Goal: Find contact information: Find contact information

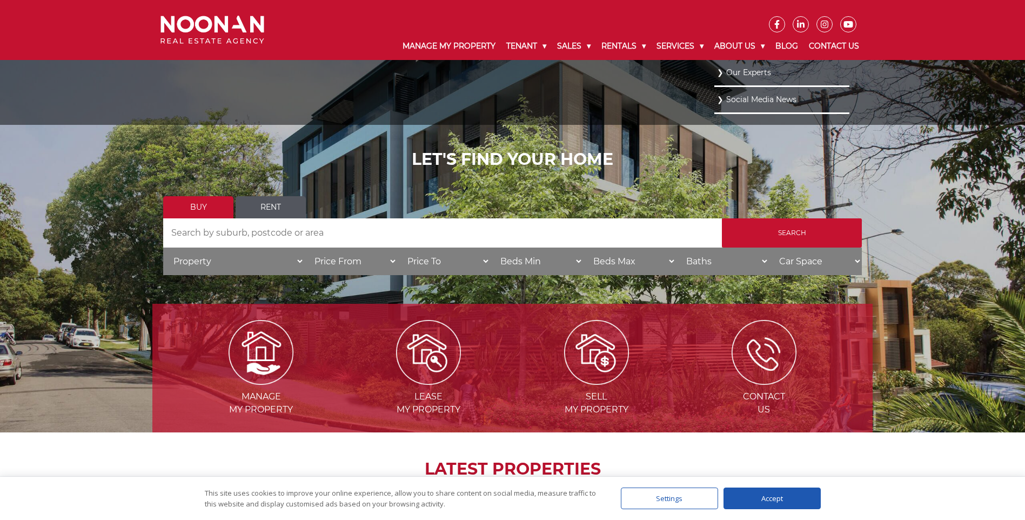
click at [739, 62] on li "Our Experts" at bounding box center [781, 73] width 135 height 27
click at [733, 75] on link "Our Experts" at bounding box center [782, 72] width 130 height 15
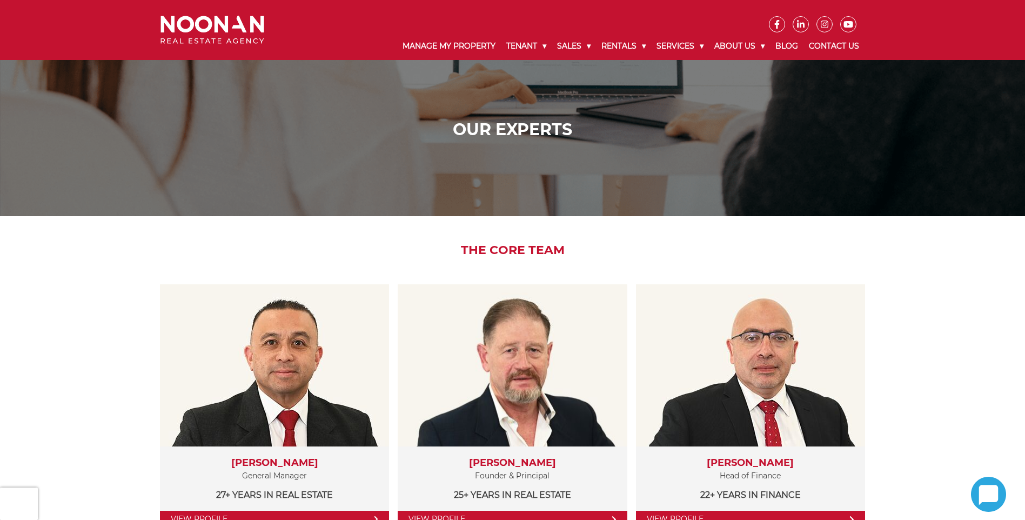
scroll to position [216, 0]
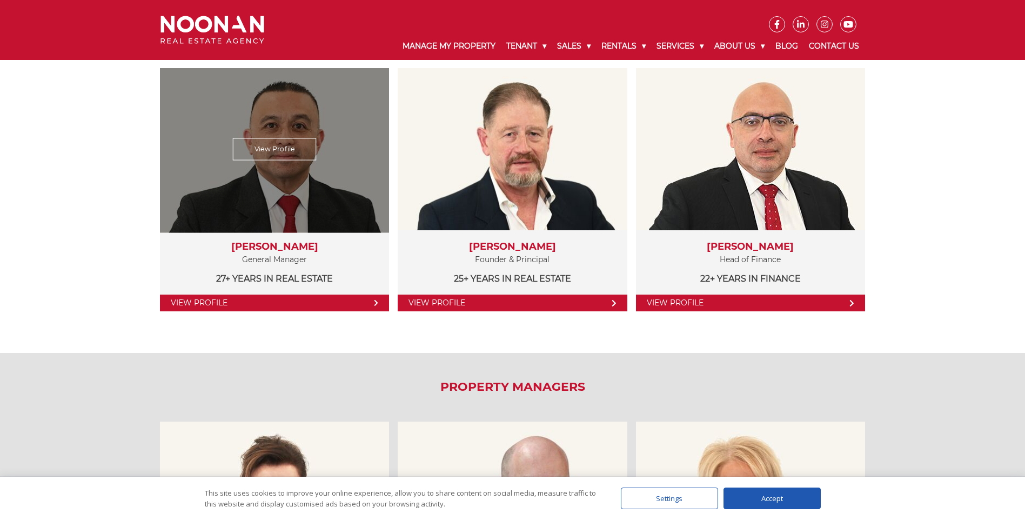
click at [267, 241] on h3 "Martin Reyes" at bounding box center [274, 247] width 207 height 12
click at [284, 249] on h3 "Martin Reyes" at bounding box center [274, 247] width 207 height 12
click at [277, 243] on h3 "Martin Reyes" at bounding box center [274, 247] width 207 height 12
click at [276, 148] on link "View Profile" at bounding box center [275, 149] width 84 height 22
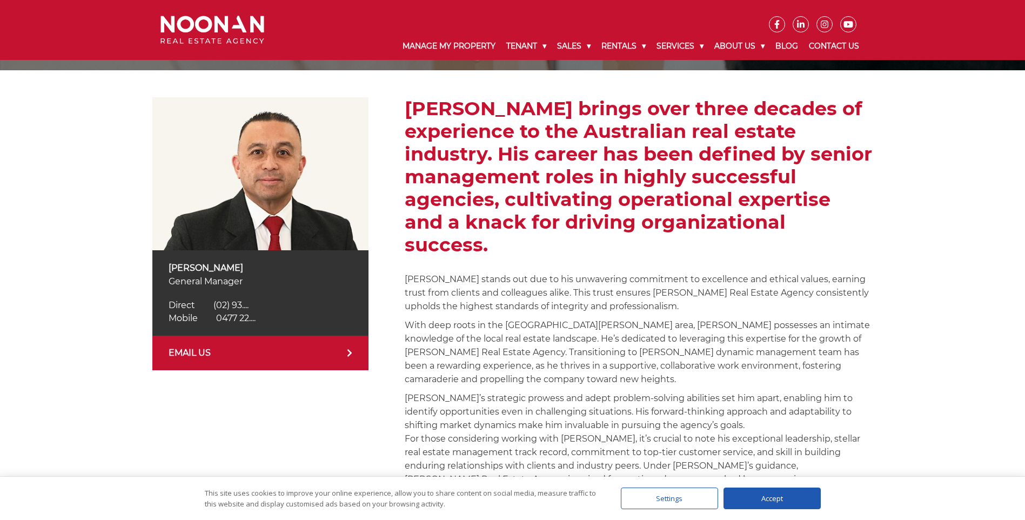
scroll to position [216, 0]
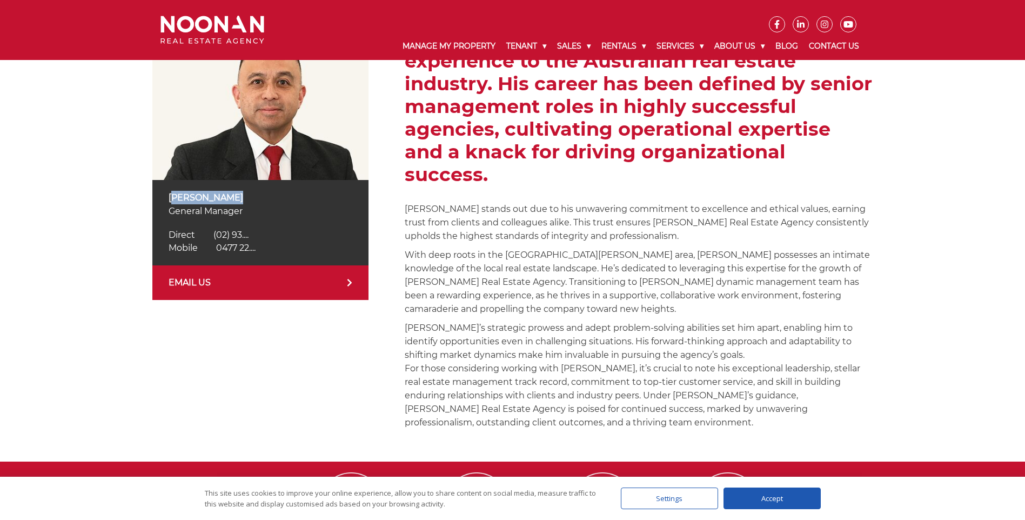
drag, startPoint x: 208, startPoint y: 195, endPoint x: 161, endPoint y: 198, distance: 47.1
click at [161, 198] on div "Martin Reyes General Manager Direct (02) 9330 6850 Direct (02) 93.... Mobile 04…" at bounding box center [260, 222] width 216 height 85
copy p "Martin Reyes"
click at [317, 288] on link "EMAIL US" at bounding box center [260, 282] width 216 height 35
